Goal: Book appointment/travel/reservation

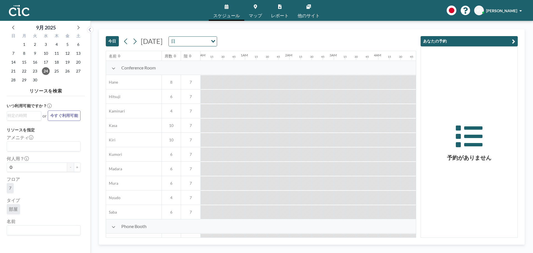
scroll to position [0, 700]
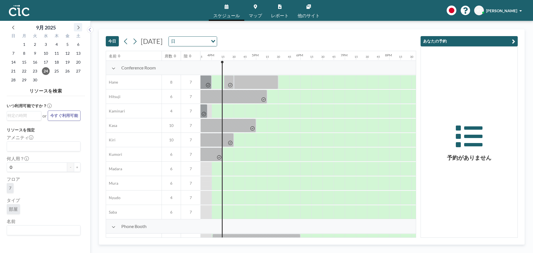
click at [77, 29] on icon at bounding box center [77, 27] width 7 height 7
click at [34, 64] on span "14" at bounding box center [35, 62] width 8 height 8
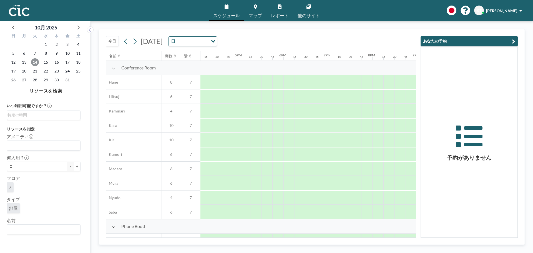
scroll to position [0, 688]
click at [271, 114] on div at bounding box center [273, 111] width 11 height 14
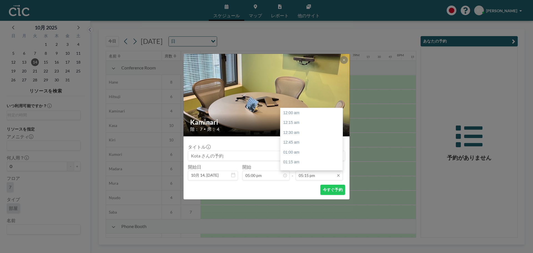
scroll to position [682, 0]
click at [306, 178] on input "05:15 pm" at bounding box center [319, 175] width 47 height 9
click at [342, 157] on div "12:00 am 12:15 am 12:30 am 12:45 am 01:00 am 01:15 am 01:30 am 01:45 am 02:00 a…" at bounding box center [311, 139] width 62 height 62
click at [324, 158] on div "07:00 pm" at bounding box center [312, 157] width 65 height 10
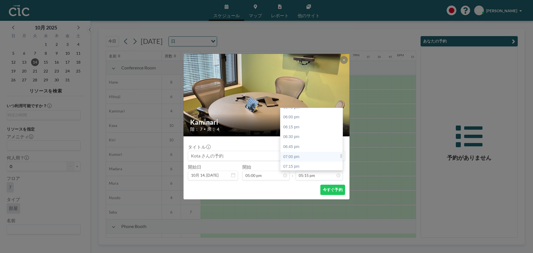
type input "07:00 pm"
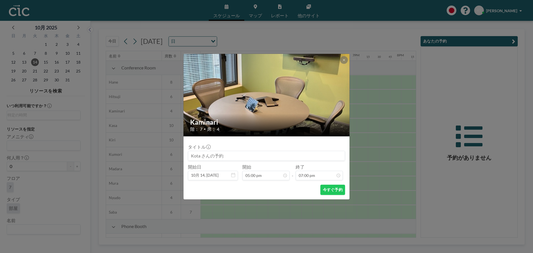
click at [225, 157] on input at bounding box center [266, 155] width 157 height 9
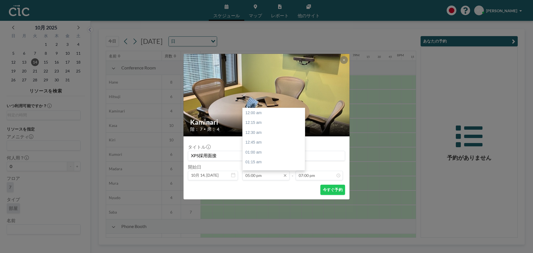
scroll to position [672, 0]
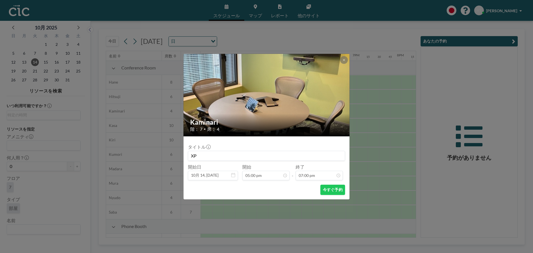
type input "X"
type input "XPS高橋"
click at [342, 192] on button "今すぐ予約" at bounding box center [332, 190] width 25 height 10
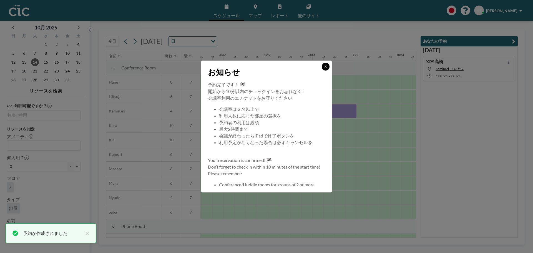
click at [327, 66] on icon at bounding box center [325, 66] width 3 height 3
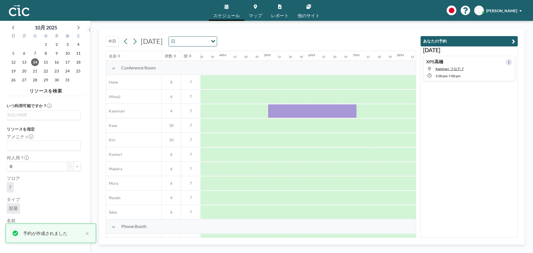
click at [506, 62] on button at bounding box center [509, 62] width 7 height 7
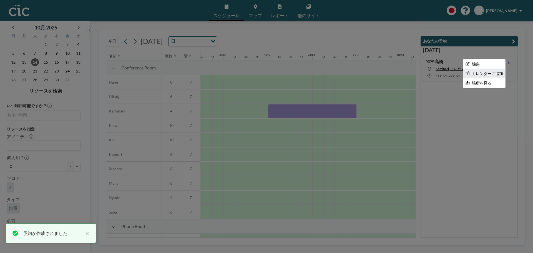
click at [487, 74] on li "カレンダーに追加" at bounding box center [484, 73] width 42 height 9
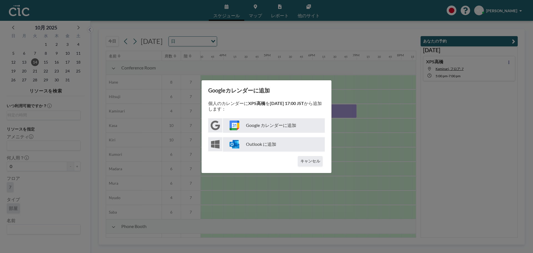
click at [285, 122] on p "Google カレンダーに追加" at bounding box center [274, 125] width 102 height 14
